Goal: Task Accomplishment & Management: Use online tool/utility

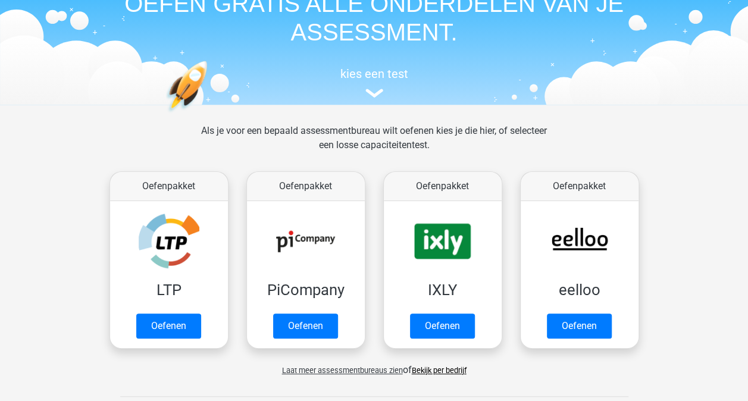
scroll to position [74, 0]
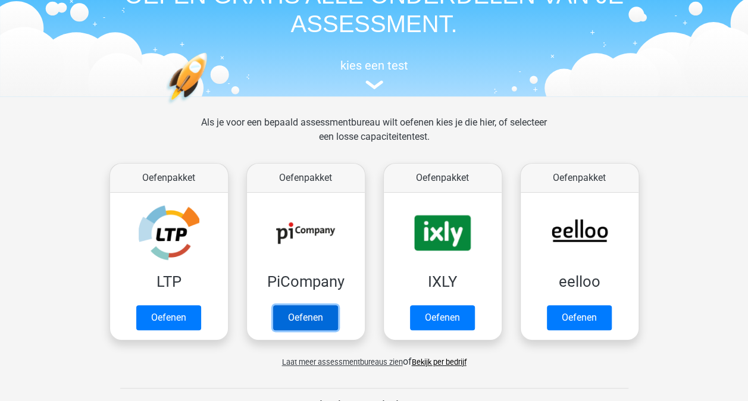
click at [312, 312] on link "Oefenen" at bounding box center [305, 317] width 65 height 25
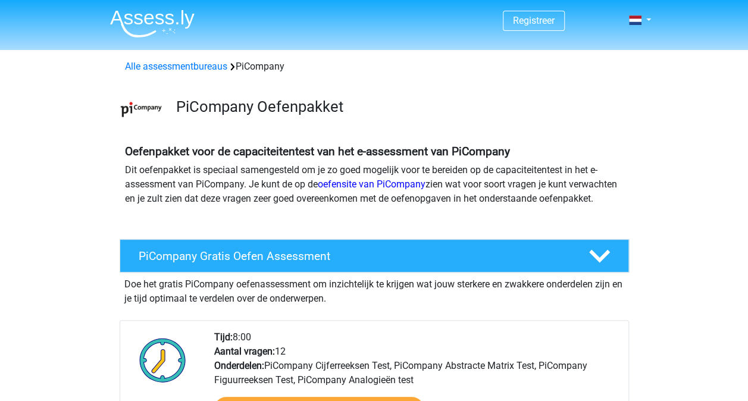
click at [226, 143] on div "Oefenpakket voor de capaciteitentest van het e-assessment van PiCompany Dit oef…" at bounding box center [375, 178] width 566 height 76
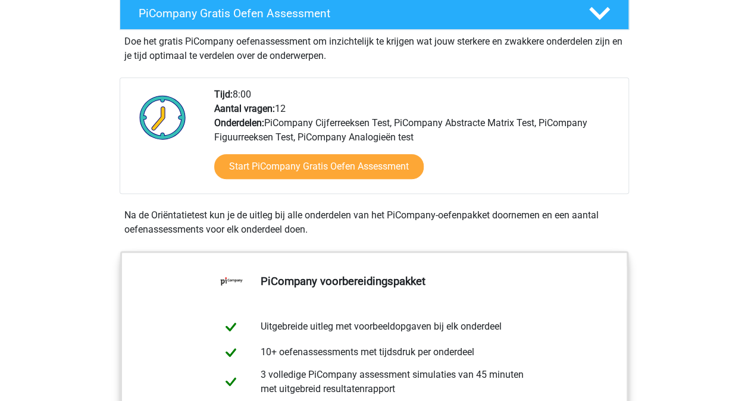
scroll to position [245, 0]
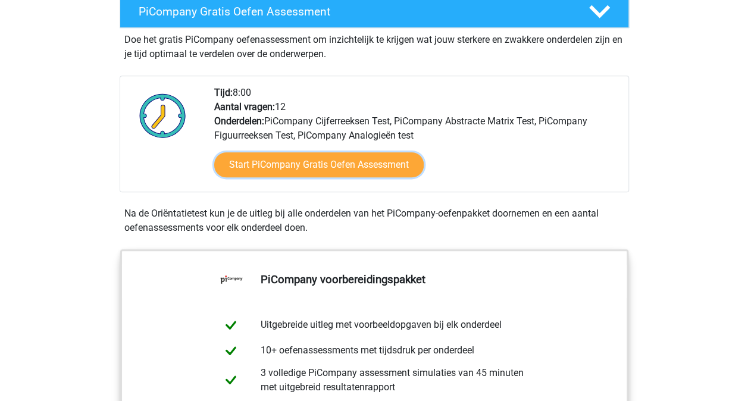
click at [362, 177] on link "Start PiCompany Gratis Oefen Assessment" at bounding box center [319, 164] width 210 height 25
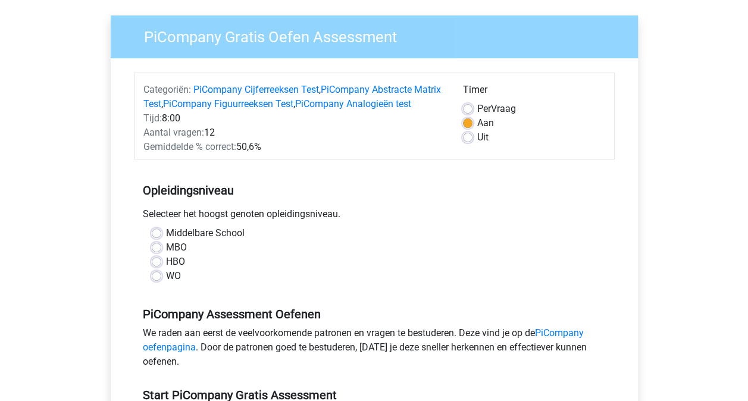
scroll to position [85, 0]
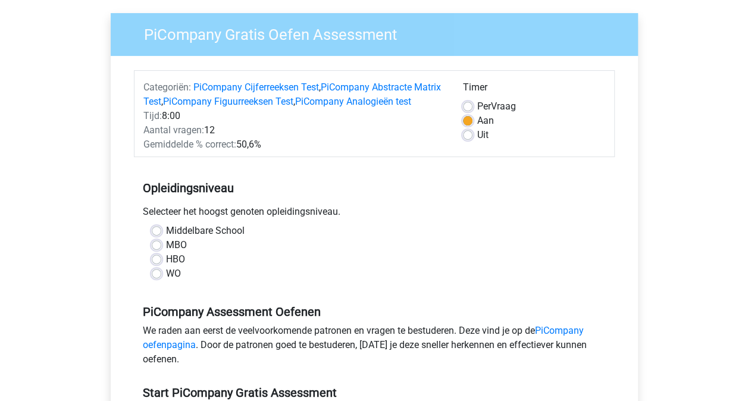
click at [166, 267] on label "HBO" at bounding box center [175, 259] width 19 height 14
click at [157, 264] on input "HBO" at bounding box center [157, 258] width 10 height 12
radio input "true"
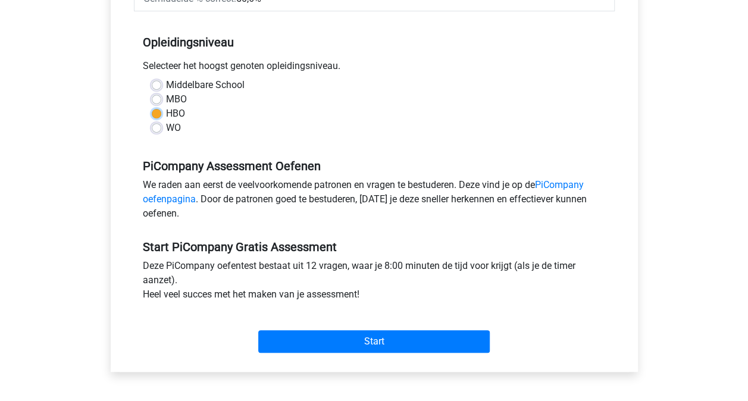
scroll to position [231, 0]
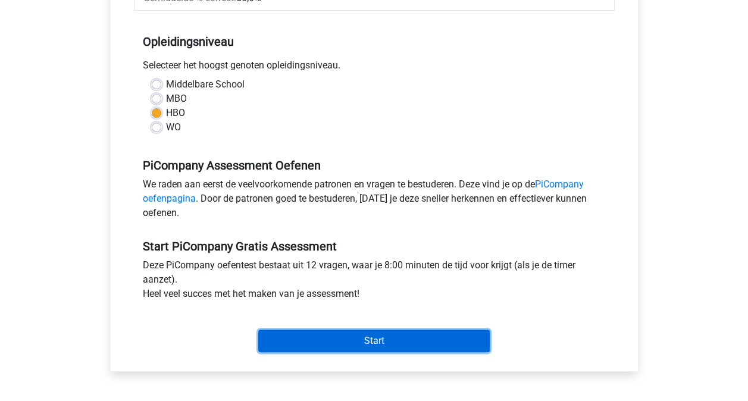
click at [341, 352] on input "Start" at bounding box center [374, 341] width 232 height 23
click at [339, 352] on input "Start" at bounding box center [374, 341] width 232 height 23
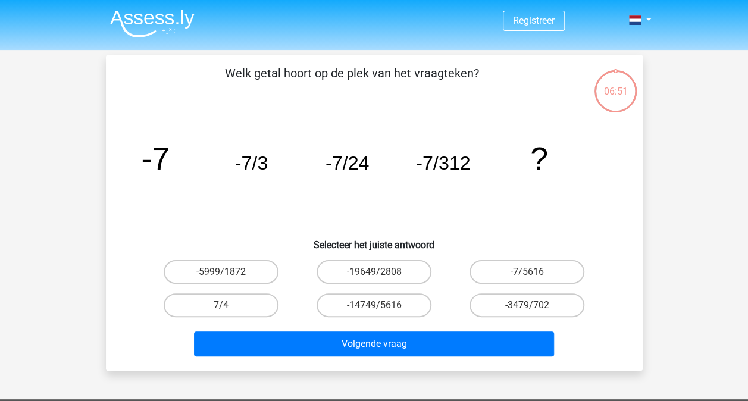
click at [531, 270] on label "-7/5616" at bounding box center [527, 272] width 115 height 24
click at [531, 272] on input "-7/5616" at bounding box center [531, 276] width 8 height 8
radio input "true"
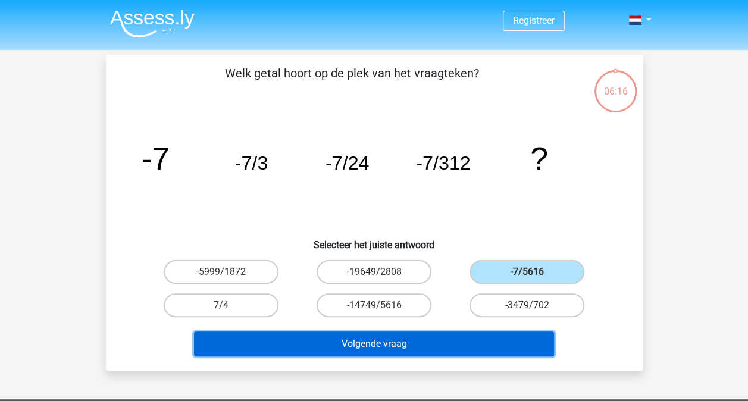
click at [423, 343] on button "Volgende vraag" at bounding box center [374, 344] width 360 height 25
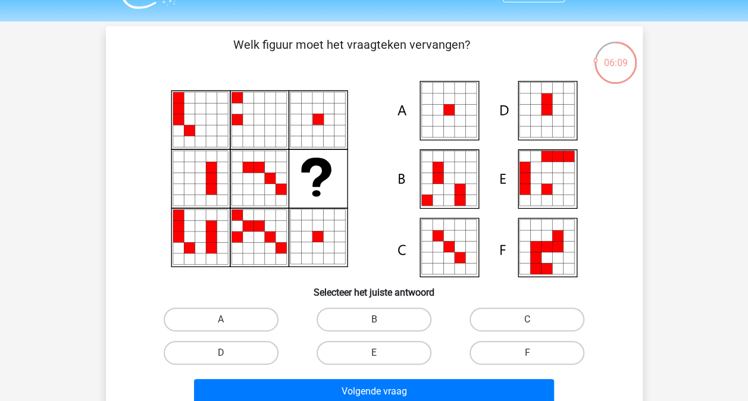
scroll to position [6, 0]
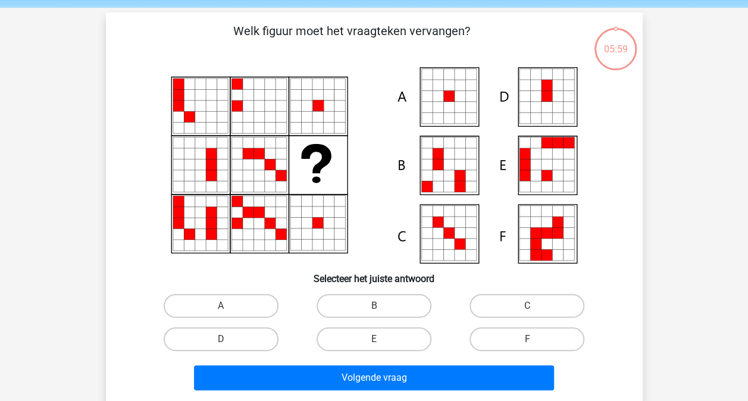
scroll to position [35, 0]
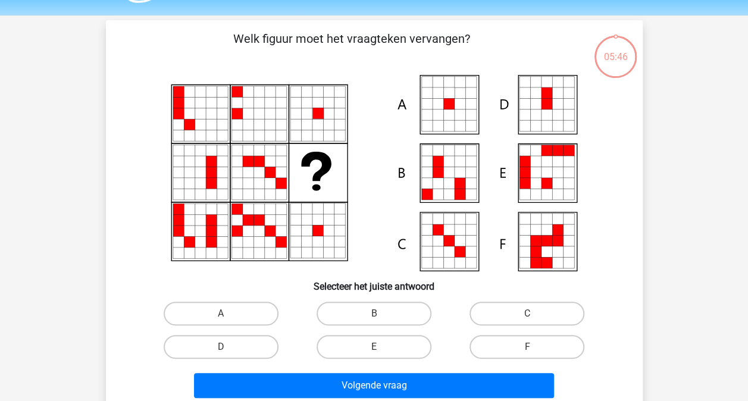
click at [334, 146] on icon at bounding box center [375, 173] width 480 height 196
click at [326, 136] on icon at bounding box center [328, 135] width 11 height 11
click at [420, 196] on icon at bounding box center [375, 173] width 480 height 196
click at [211, 316] on label "A" at bounding box center [221, 314] width 115 height 24
click at [221, 316] on input "A" at bounding box center [225, 318] width 8 height 8
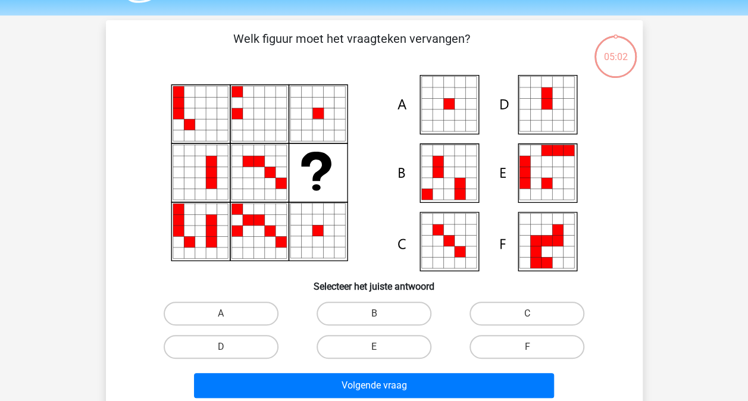
radio input "true"
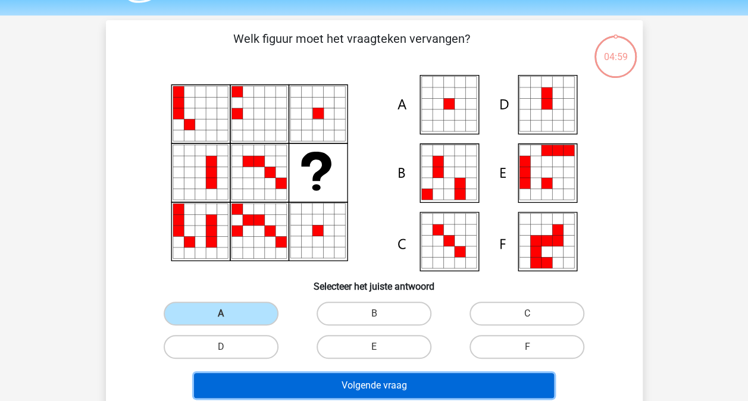
click at [329, 381] on button "Volgende vraag" at bounding box center [374, 385] width 360 height 25
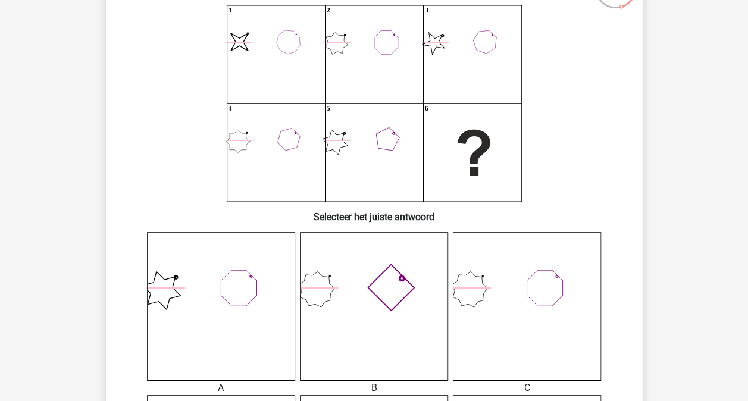
scroll to position [104, 0]
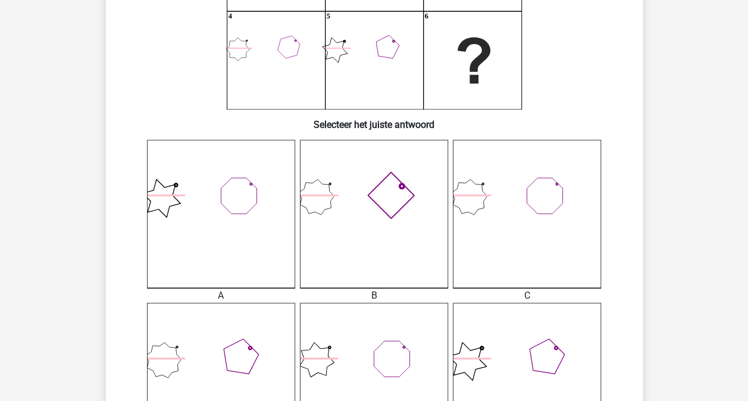
click at [395, 269] on icon at bounding box center [374, 214] width 148 height 148
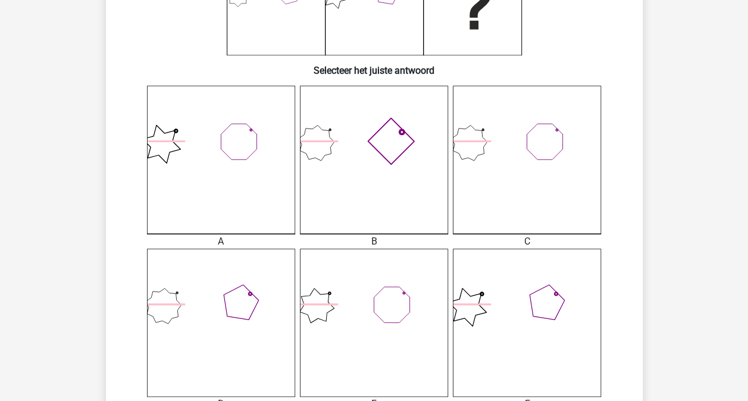
scroll to position [256, 0]
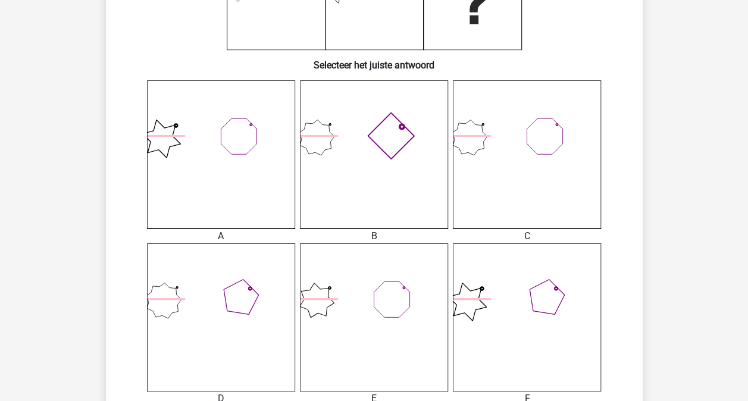
click at [553, 266] on icon at bounding box center [527, 317] width 148 height 148
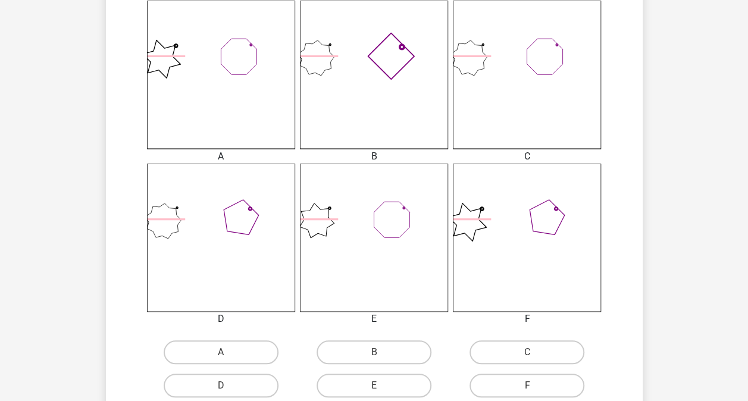
scroll to position [399, 0]
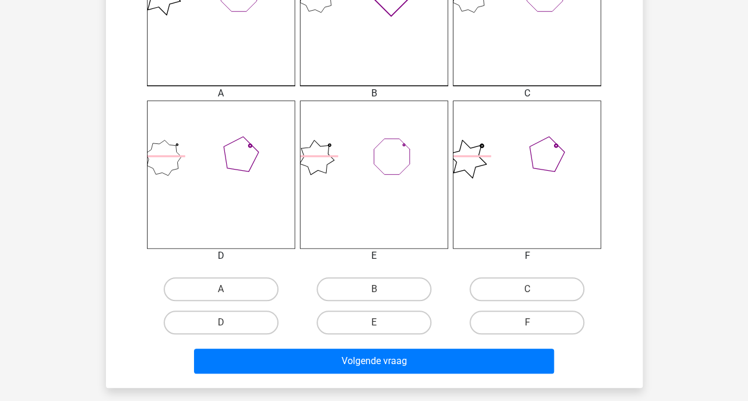
click at [494, 327] on label "F" at bounding box center [527, 323] width 115 height 24
click at [527, 327] on input "F" at bounding box center [531, 327] width 8 height 8
radio input "true"
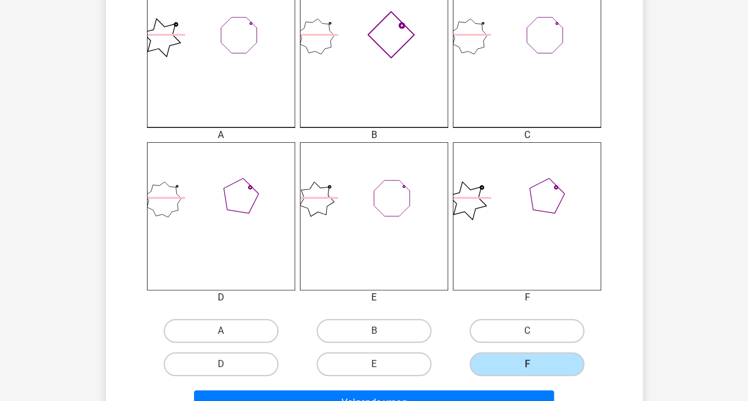
scroll to position [413, 0]
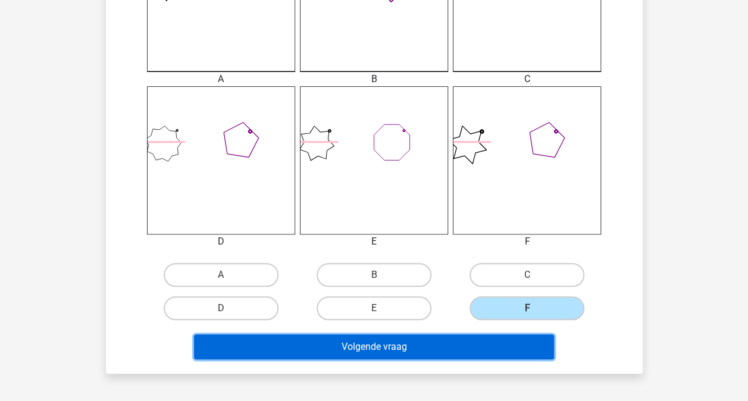
click at [413, 337] on button "Volgende vraag" at bounding box center [374, 347] width 360 height 25
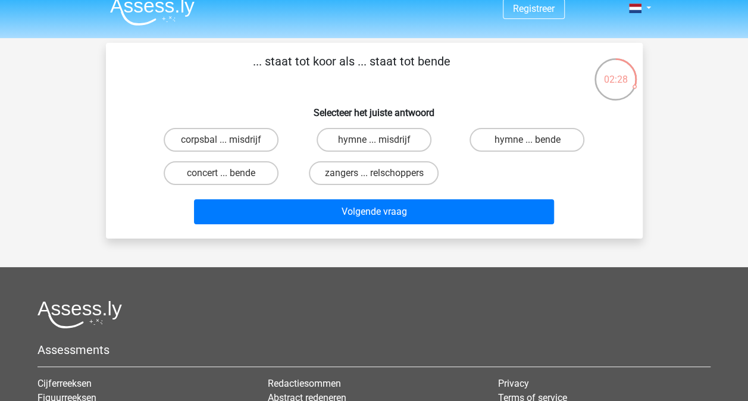
scroll to position [0, 0]
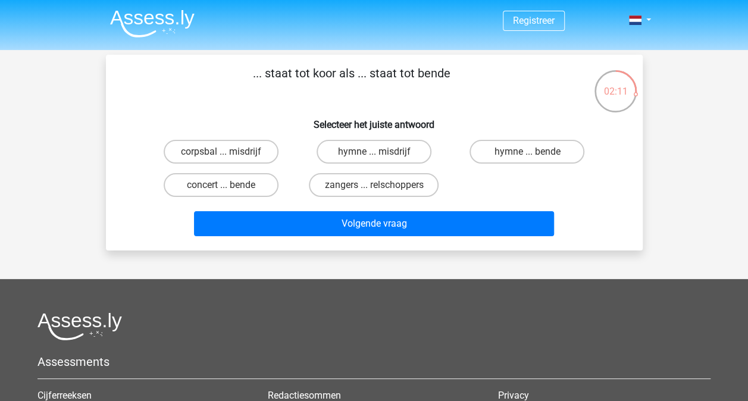
click at [381, 182] on label "zangers ... relschoppers" at bounding box center [374, 185] width 130 height 24
click at [381, 185] on input "zangers ... relschoppers" at bounding box center [378, 189] width 8 height 8
radio input "true"
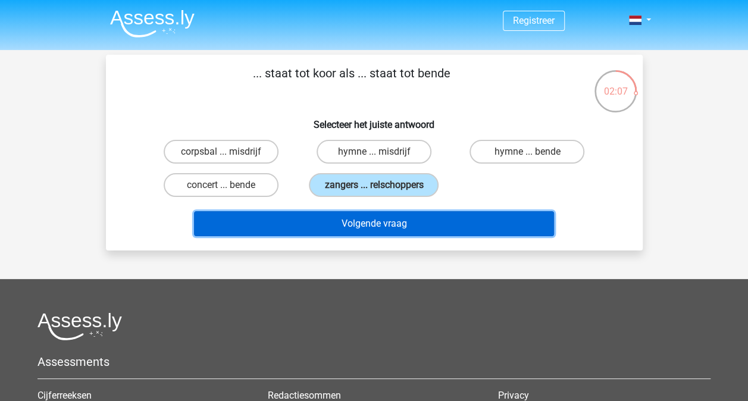
click at [370, 220] on button "Volgende vraag" at bounding box center [374, 223] width 360 height 25
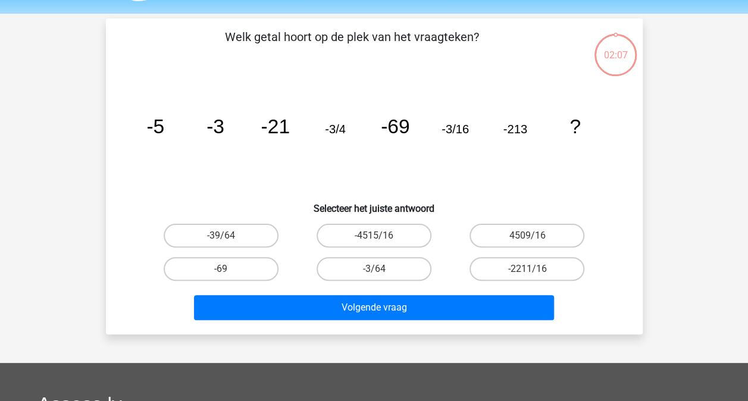
scroll to position [55, 0]
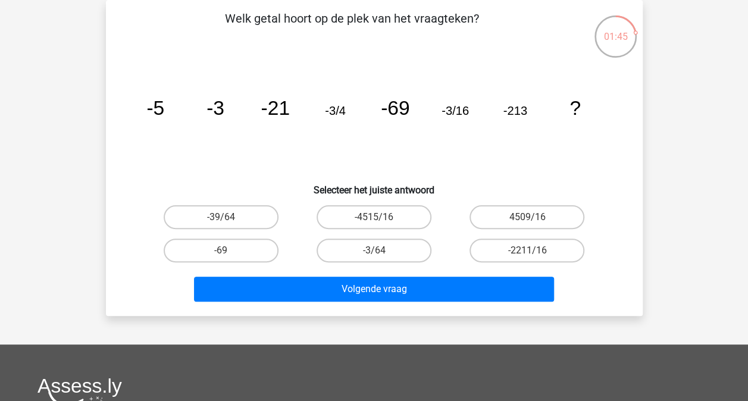
click at [386, 248] on label "-3/64" at bounding box center [374, 251] width 115 height 24
click at [382, 251] on input "-3/64" at bounding box center [378, 255] width 8 height 8
radio input "true"
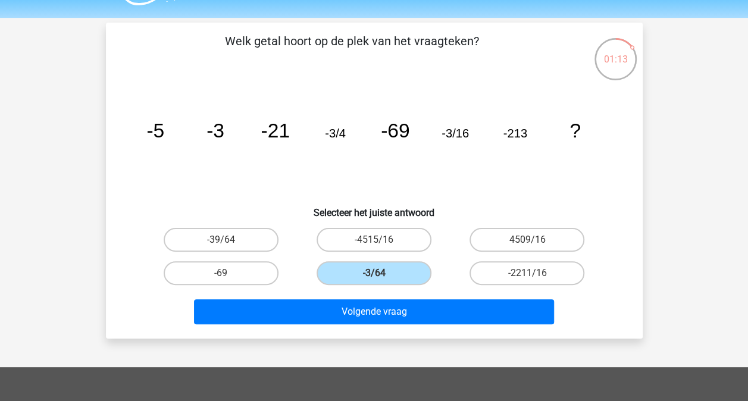
scroll to position [32, 0]
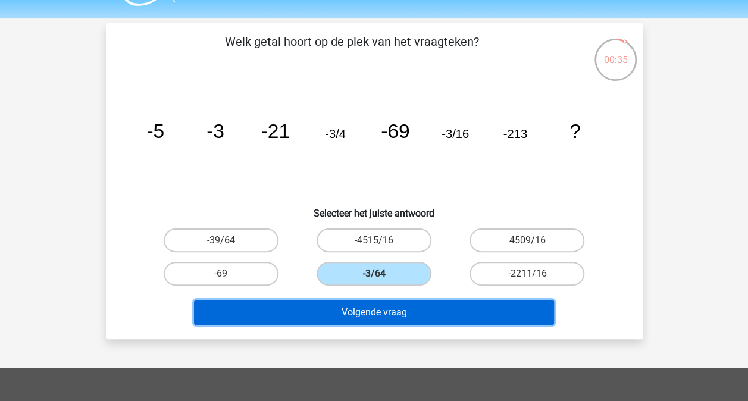
click at [314, 303] on button "Volgende vraag" at bounding box center [374, 312] width 360 height 25
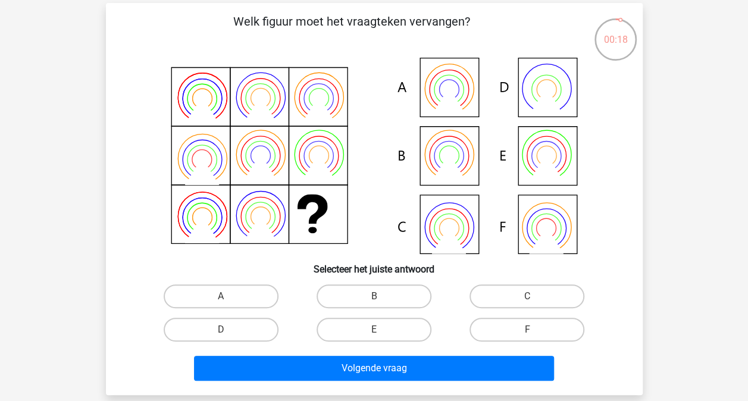
scroll to position [54, 0]
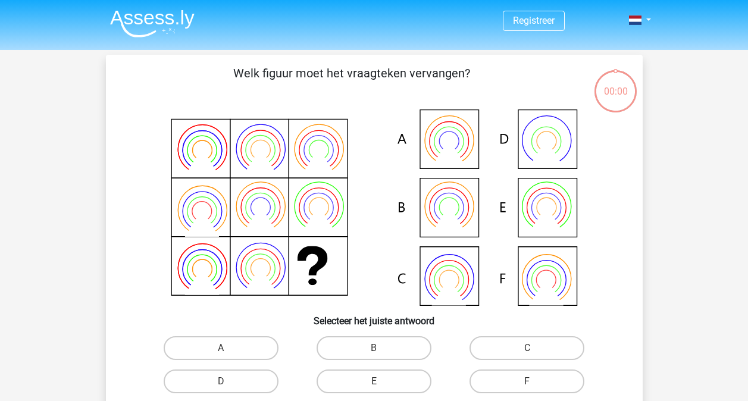
scroll to position [54, 0]
